Goal: Task Accomplishment & Management: Manage account settings

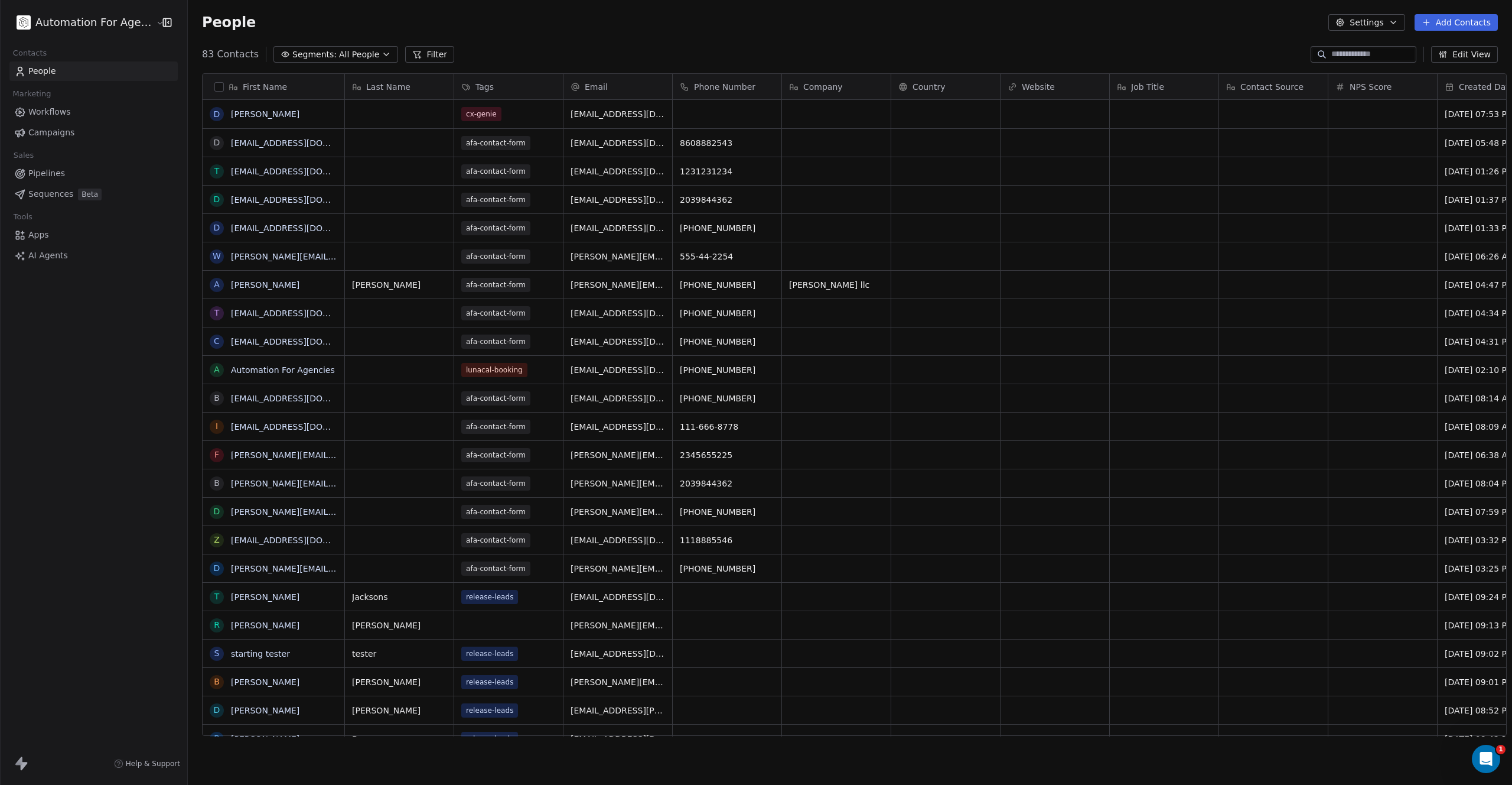
scroll to position [682, 1325]
click at [271, 227] on link "[EMAIL_ADDRESS][DOMAIN_NAME]" at bounding box center [304, 228] width 144 height 10
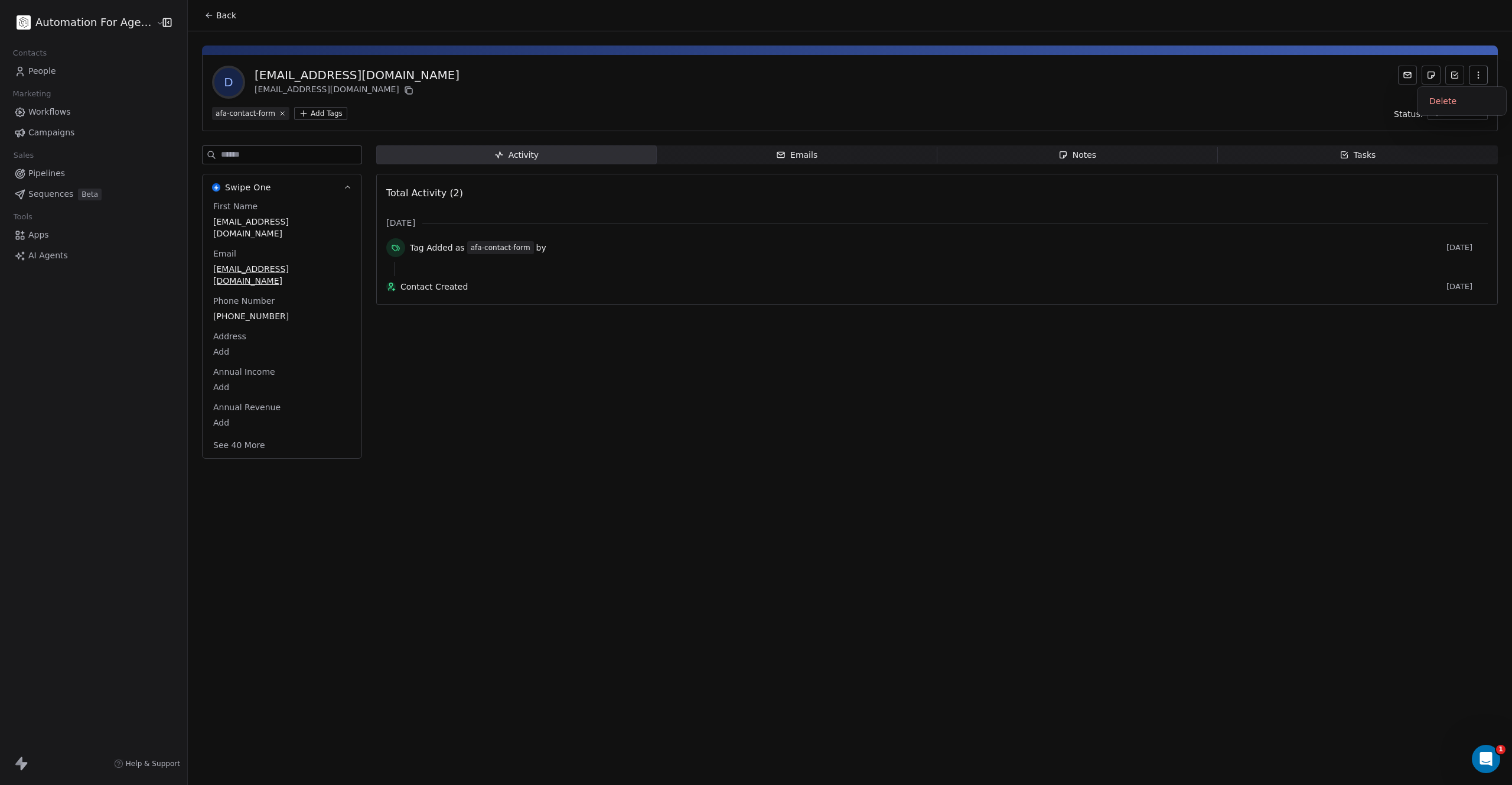
click at [1480, 71] on icon "button" at bounding box center [1479, 75] width 10 height 10
click at [1440, 100] on div "Delete" at bounding box center [1461, 101] width 79 height 19
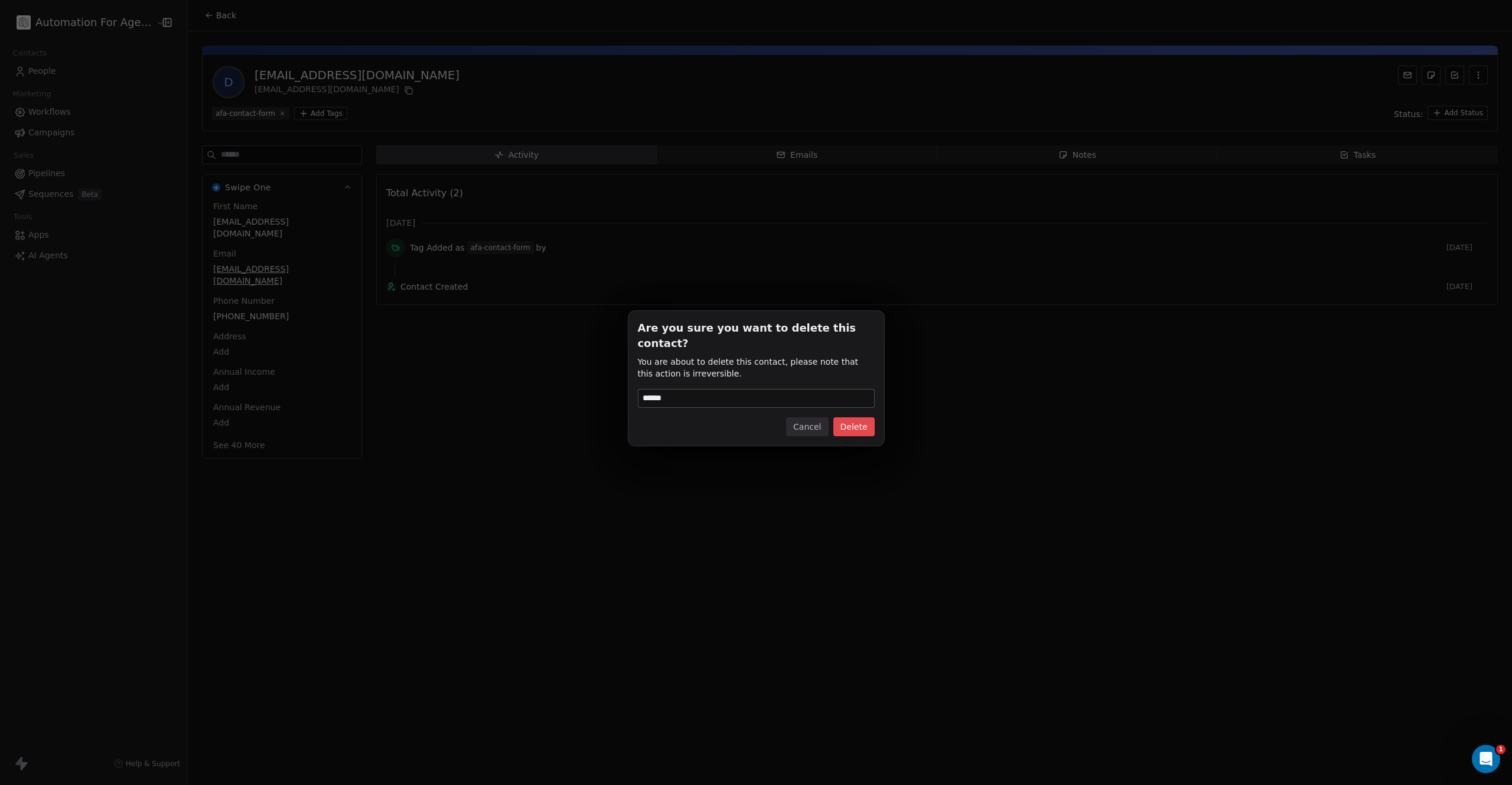
type input "******"
click at [854, 422] on button "Delete" at bounding box center [854, 426] width 41 height 19
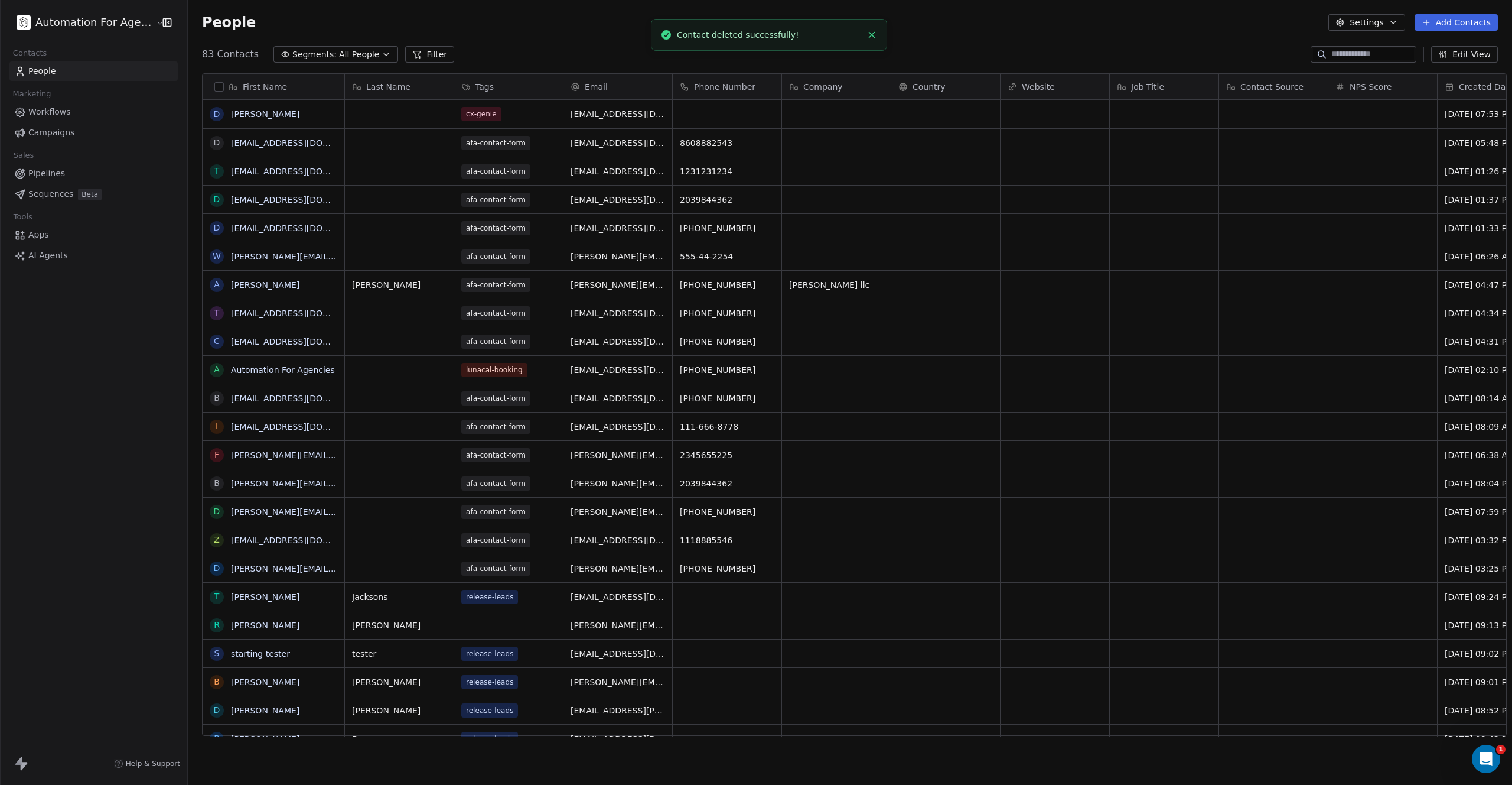
scroll to position [682, 1325]
